Goal: Navigation & Orientation: Find specific page/section

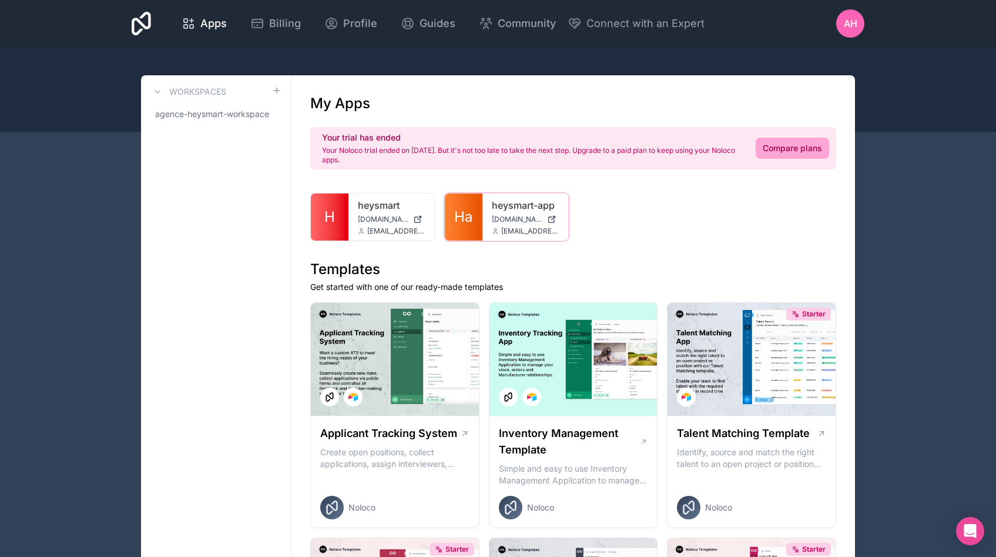
click at [501, 225] on div "heysmart-app [DOMAIN_NAME] [EMAIL_ADDRESS][DOMAIN_NAME]" at bounding box center [526, 216] width 86 height 47
click at [0, 0] on div at bounding box center [0, 0] width 0 height 0
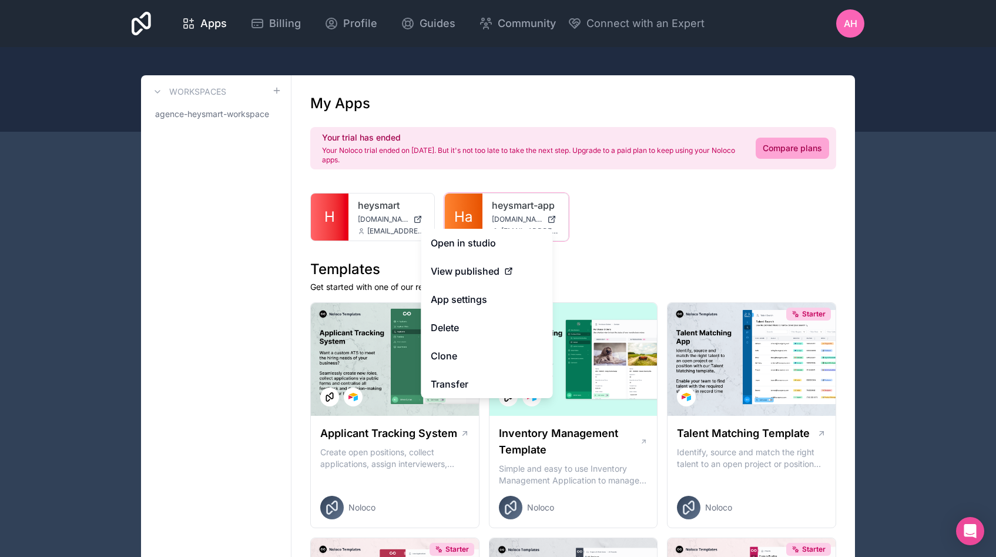
click at [492, 211] on link "heysmart-app" at bounding box center [525, 205] width 67 height 14
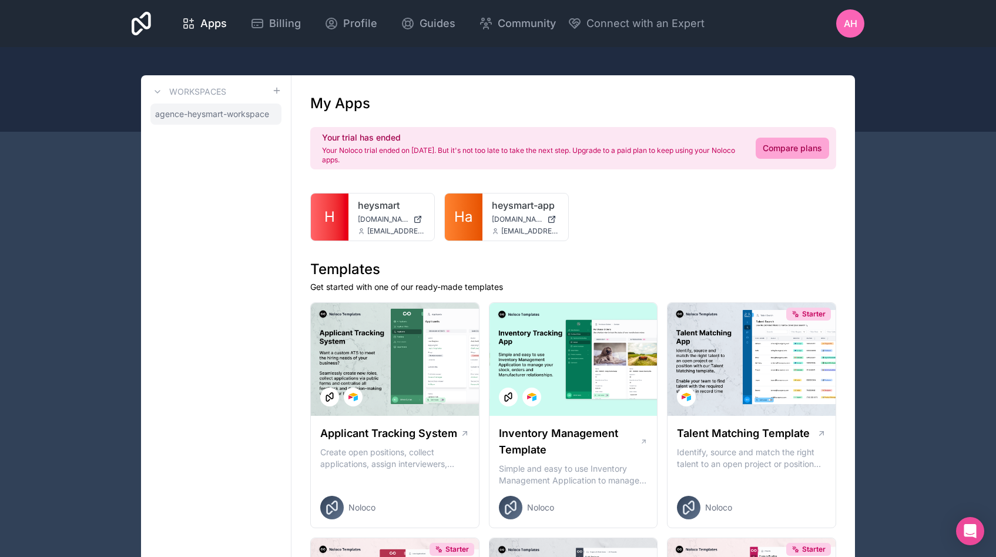
click at [0, 0] on icon at bounding box center [0, 0] width 0 height 0
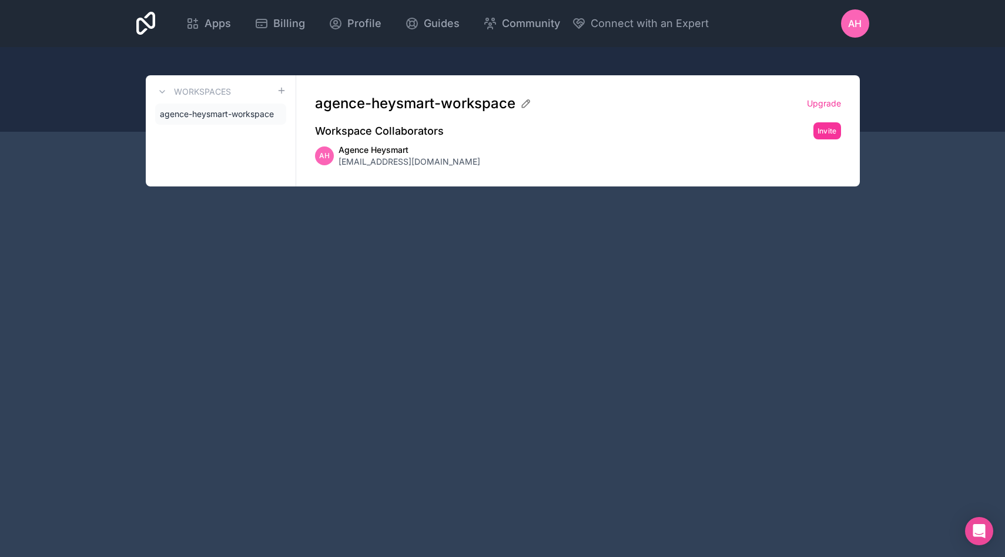
click at [239, 115] on span "agence-heysmart-workspace" at bounding box center [217, 114] width 114 height 12
click at [268, 109] on link "agence-heysmart-workspace" at bounding box center [220, 113] width 131 height 21
click at [371, 155] on span "Agence Heysmart" at bounding box center [410, 150] width 142 height 12
click at [334, 159] on div "AH Agence Heysmart hello@heysmart.io" at bounding box center [578, 156] width 526 height 24
click at [216, 91] on h3 "Workspaces" at bounding box center [202, 92] width 57 height 12
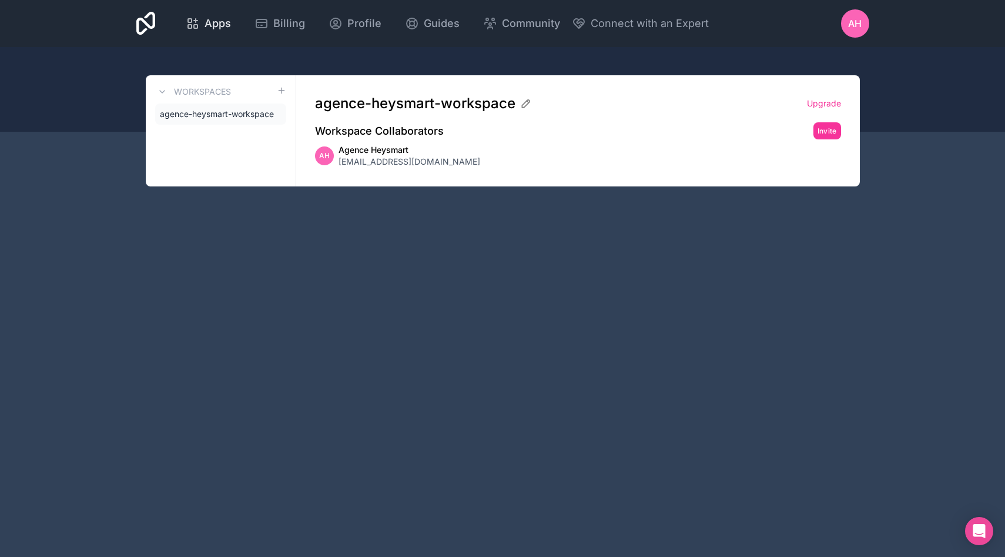
click at [210, 19] on span "Apps" at bounding box center [218, 23] width 26 height 16
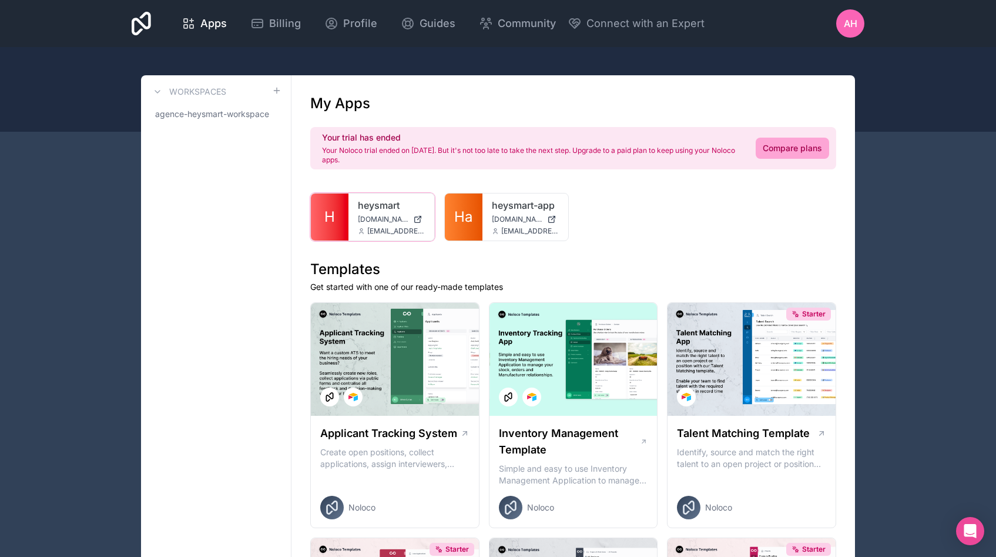
click at [0, 0] on icon at bounding box center [0, 0] width 0 height 0
